Goal: Task Accomplishment & Management: Complete application form

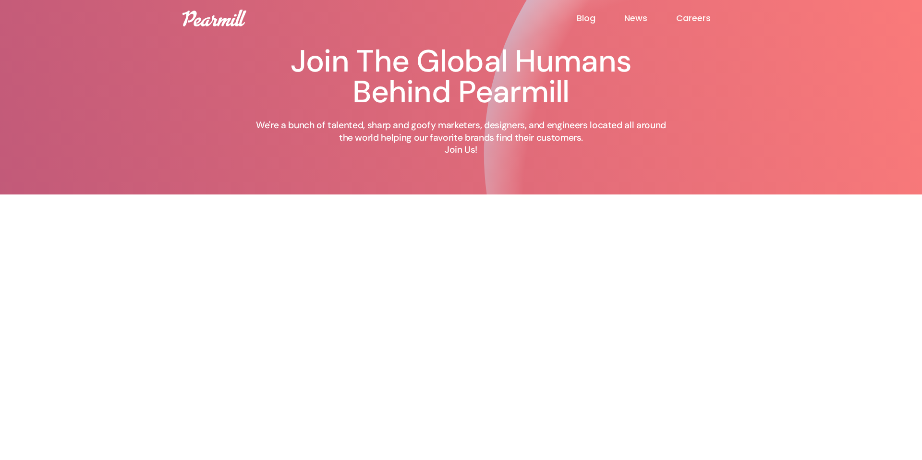
click at [705, 18] on link "Careers" at bounding box center [707, 18] width 63 height 12
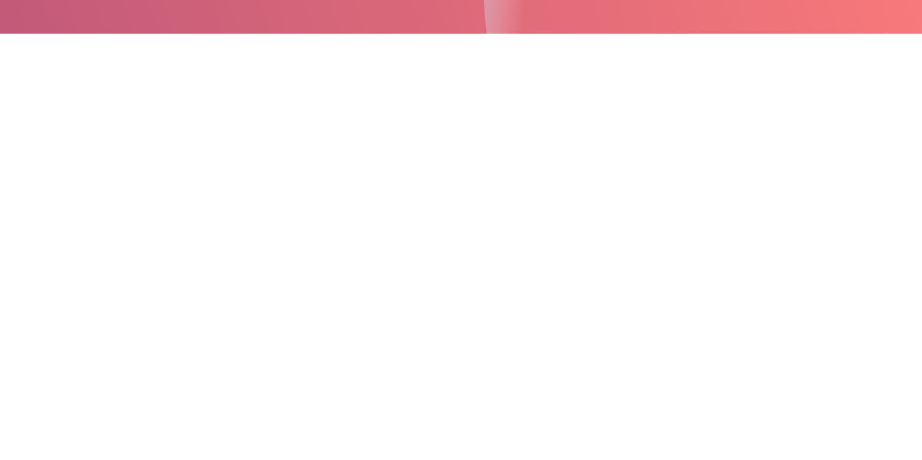
scroll to position [163, 0]
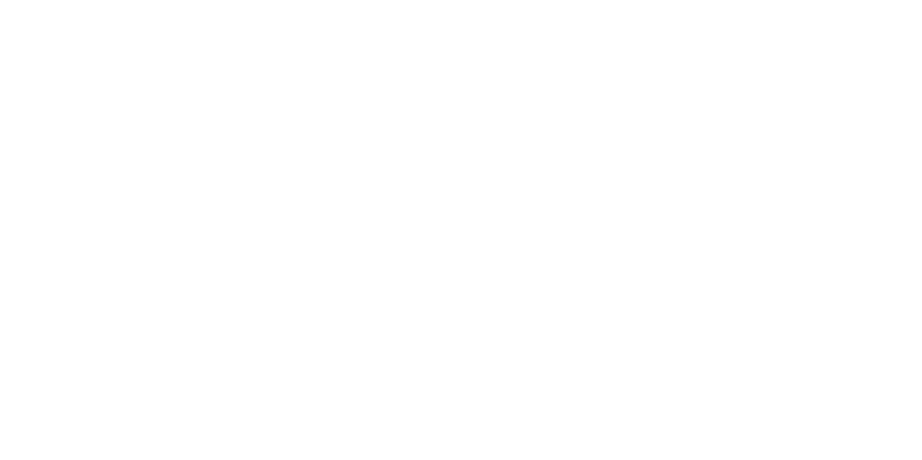
scroll to position [223, 0]
